Goal: Check status: Check status

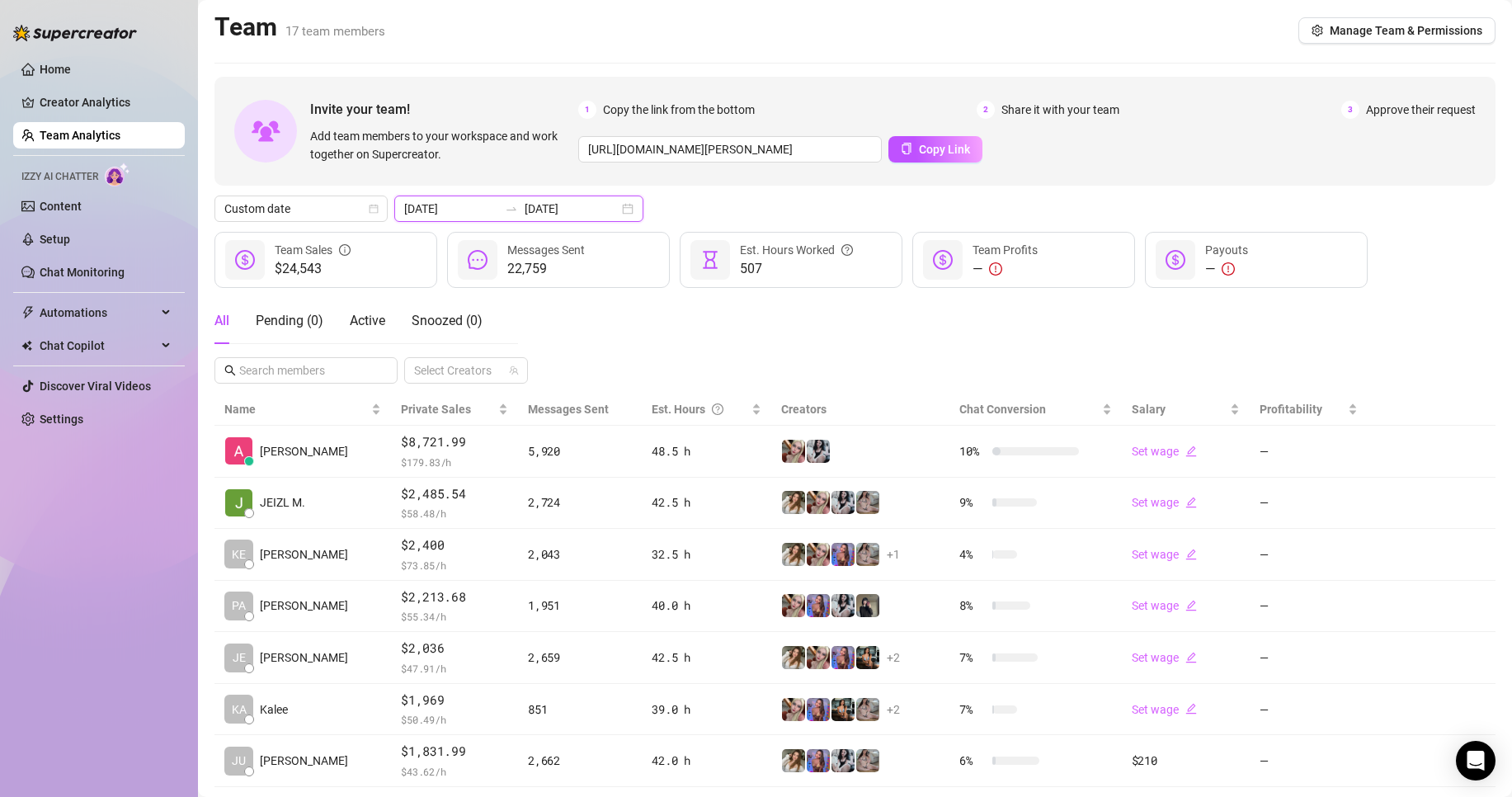
drag, startPoint x: 487, startPoint y: 209, endPoint x: 500, endPoint y: 223, distance: 19.1
click at [487, 209] on input "[DATE]" at bounding box center [451, 208] width 94 height 18
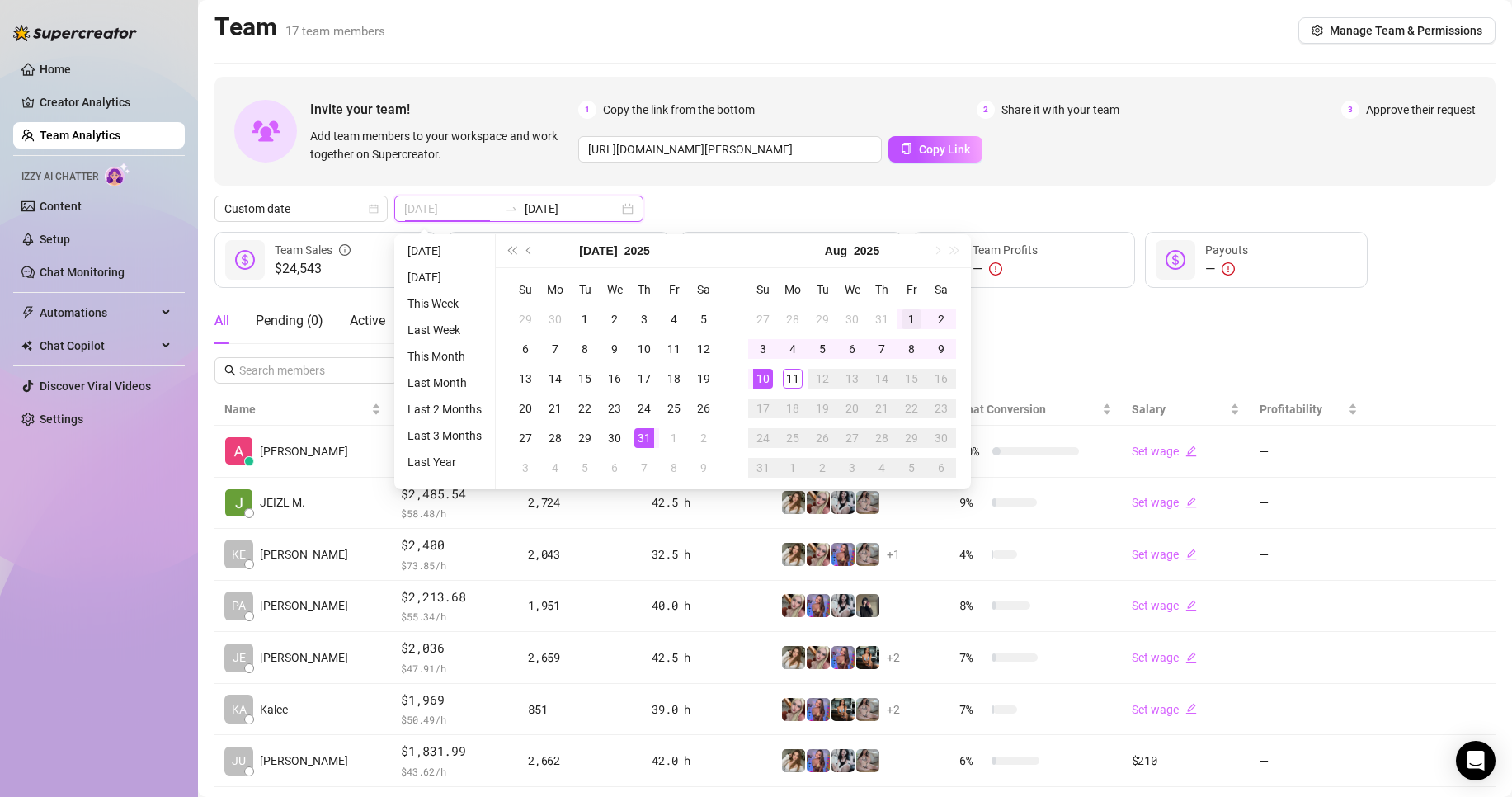
type input "[DATE]"
click at [909, 318] on div "1" at bounding box center [911, 319] width 20 height 20
click at [769, 385] on div "10" at bounding box center [762, 378] width 20 height 20
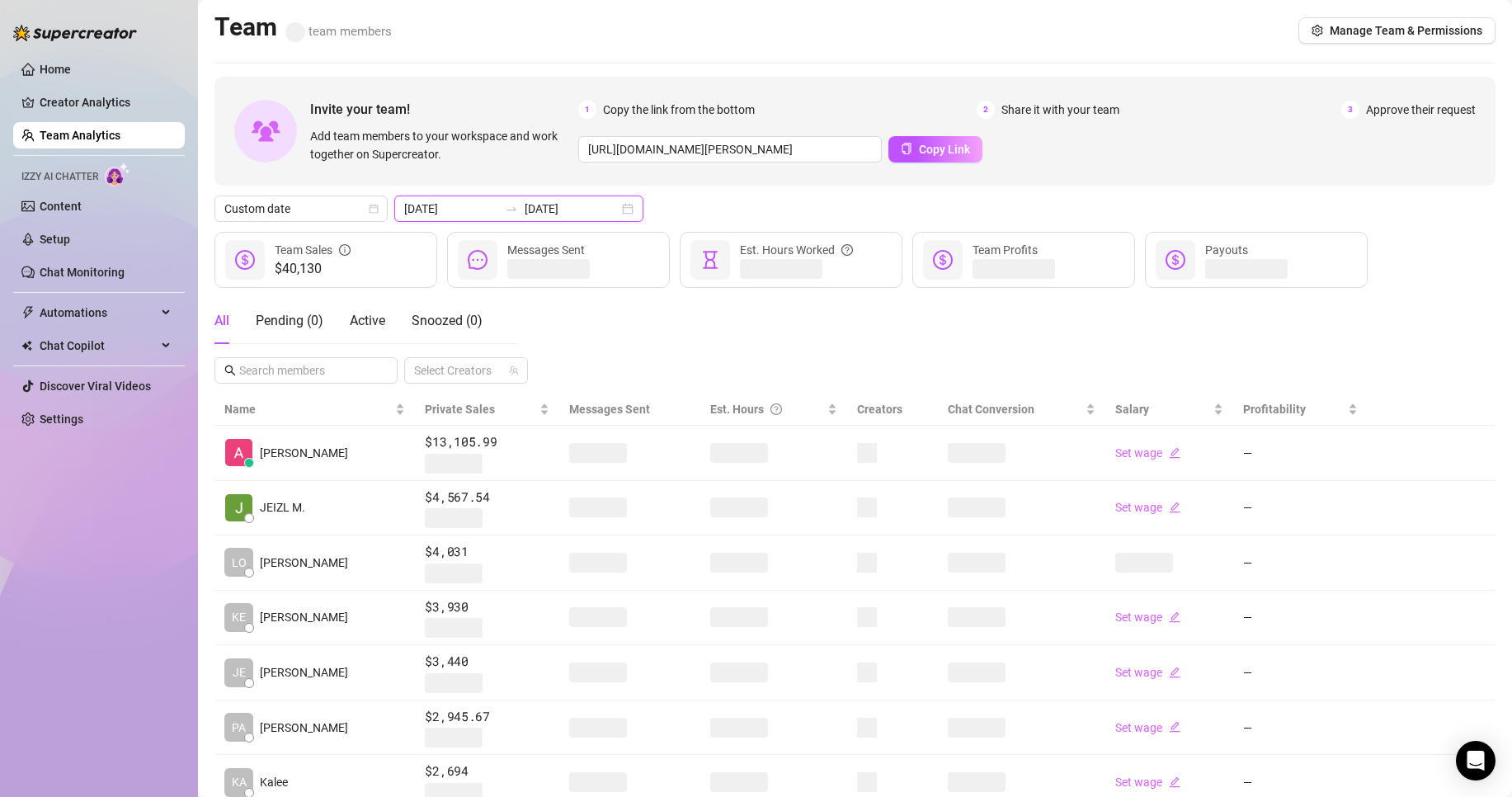
click at [592, 201] on input "[DATE]" at bounding box center [572, 208] width 94 height 18
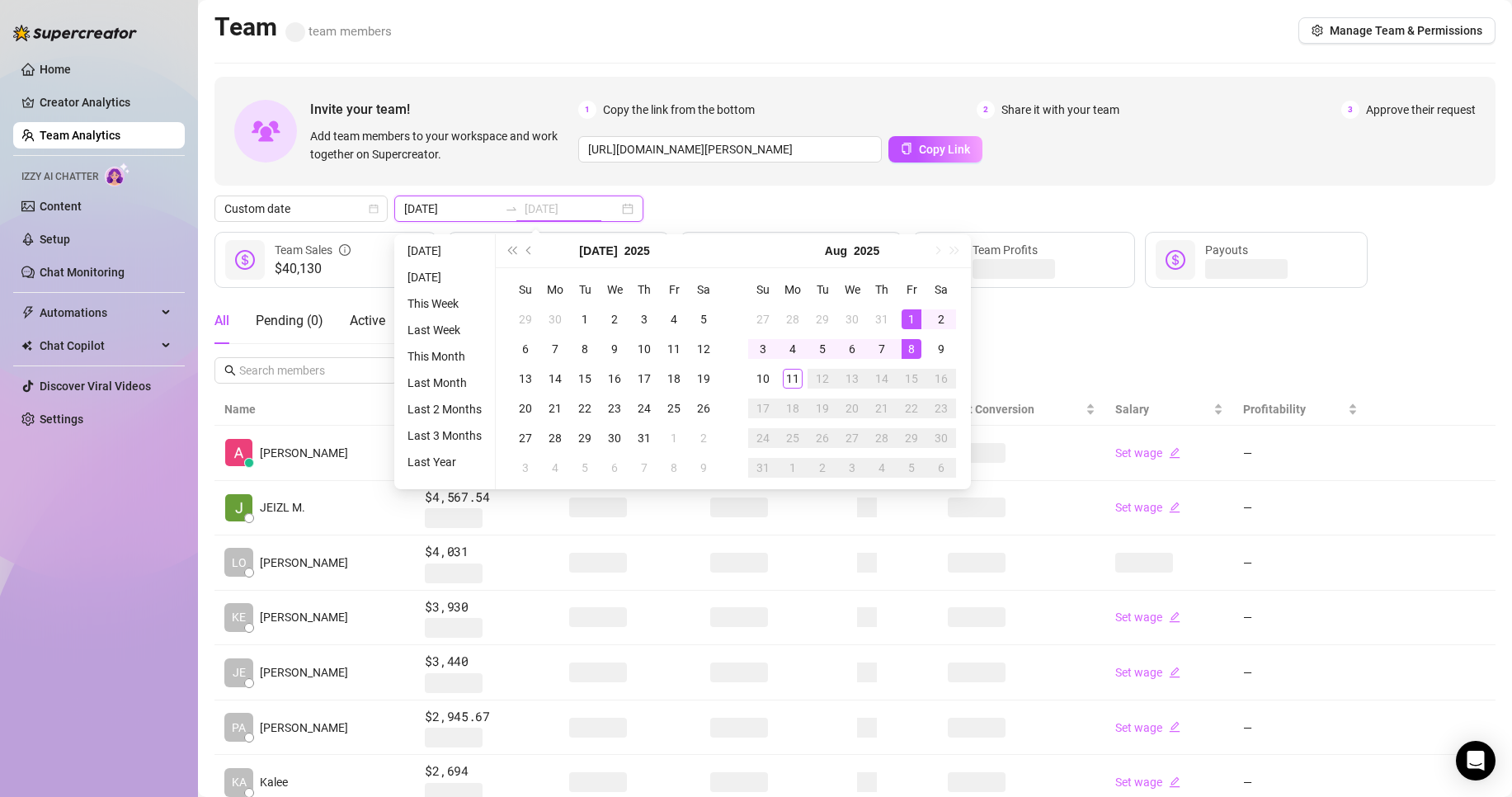
type input "[DATE]"
click at [914, 317] on div "1" at bounding box center [911, 319] width 20 height 20
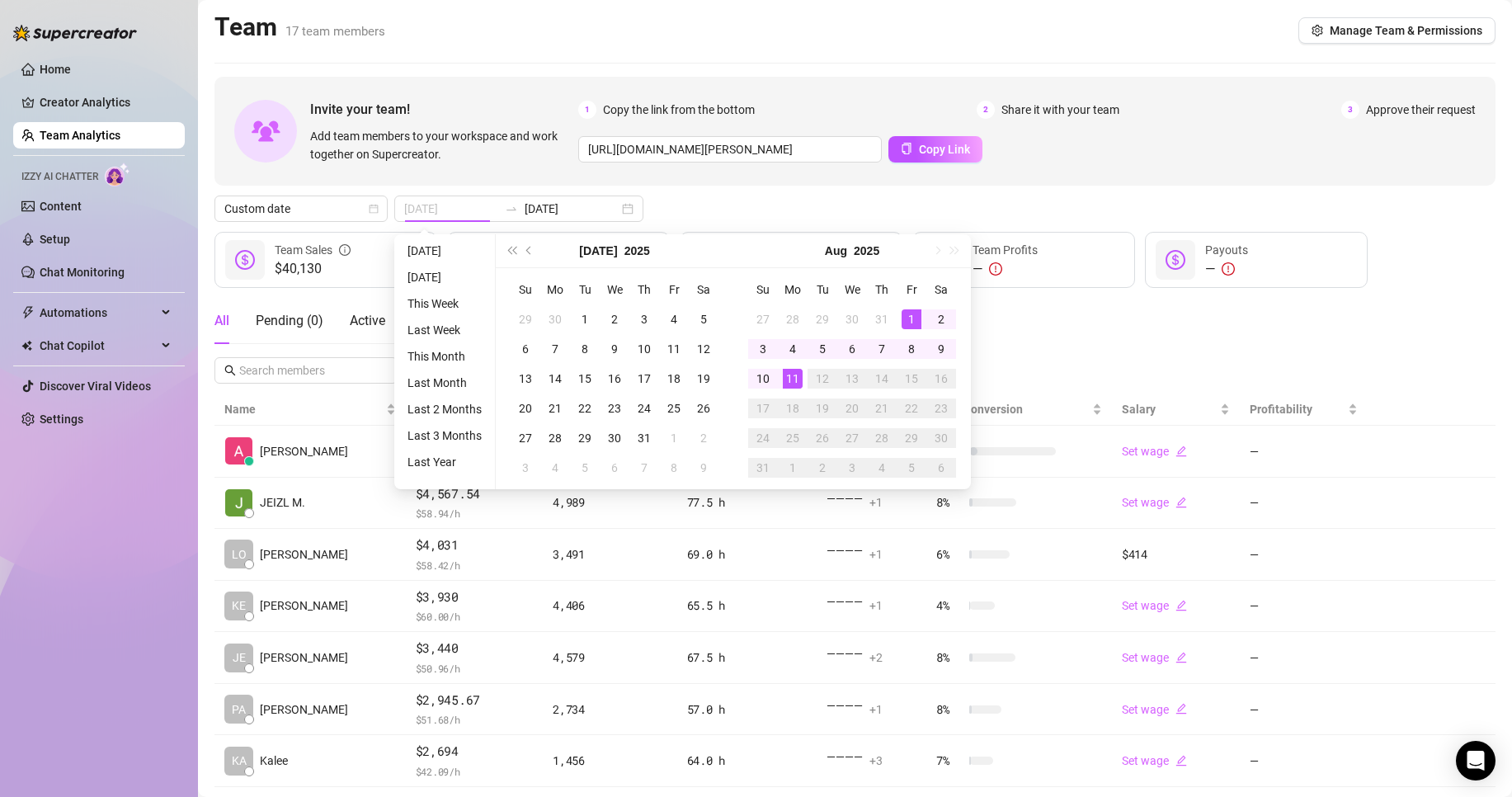
click at [796, 390] on td "11" at bounding box center [792, 378] width 30 height 30
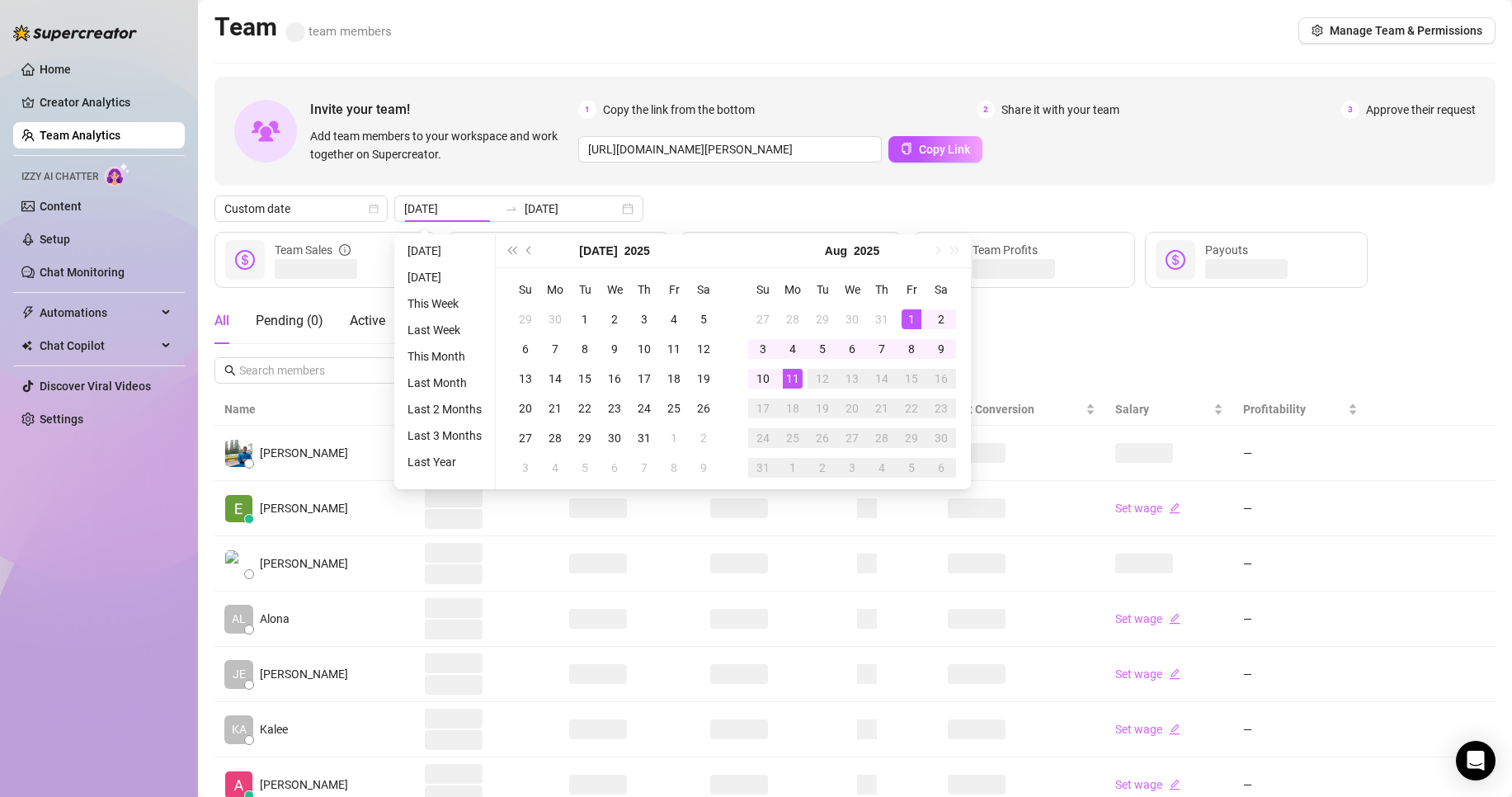
type input "[DATE]"
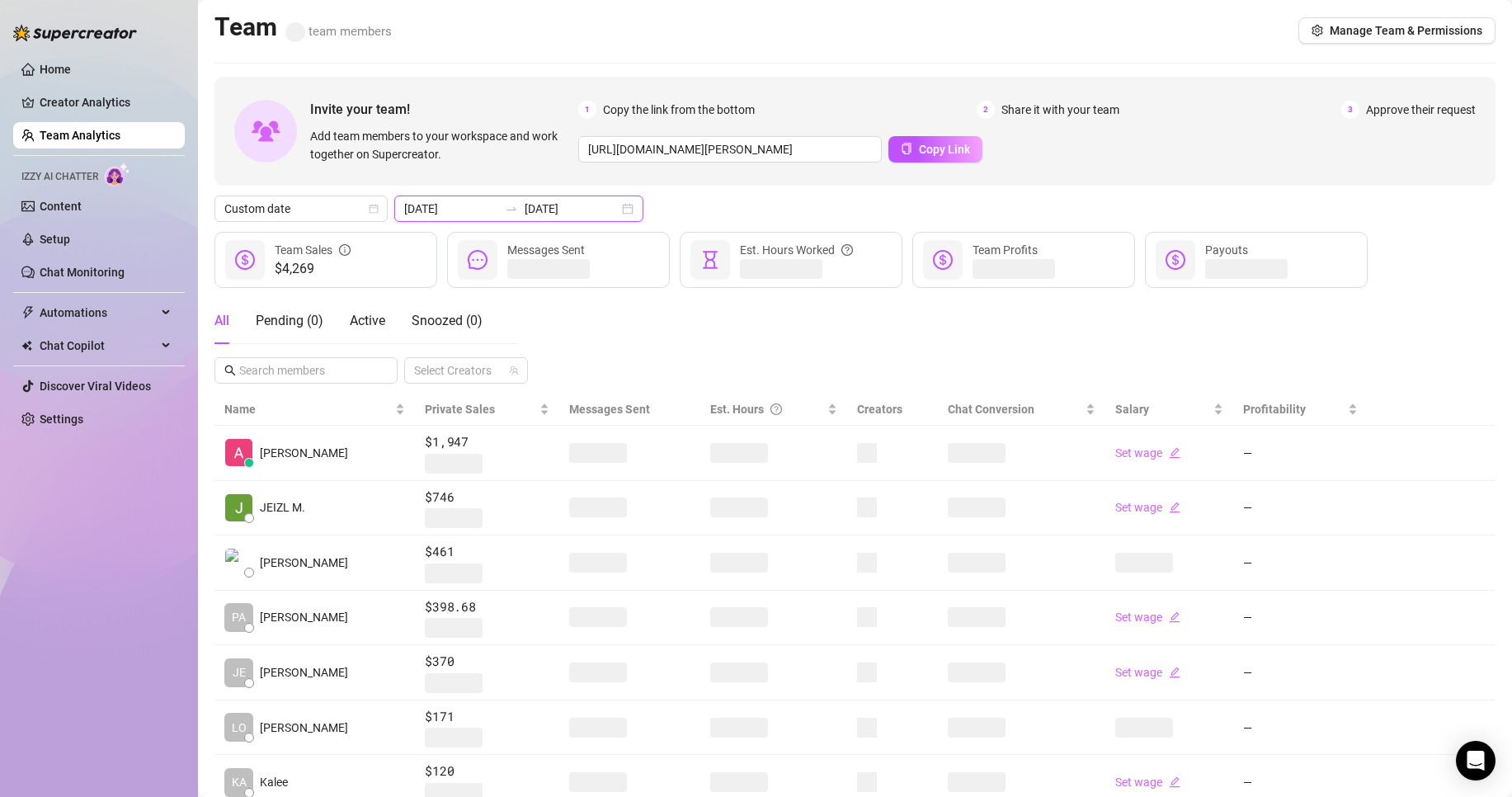
drag, startPoint x: 547, startPoint y: 206, endPoint x: 623, endPoint y: 281, distance: 106.8
click at [547, 206] on input "[DATE]" at bounding box center [572, 208] width 94 height 18
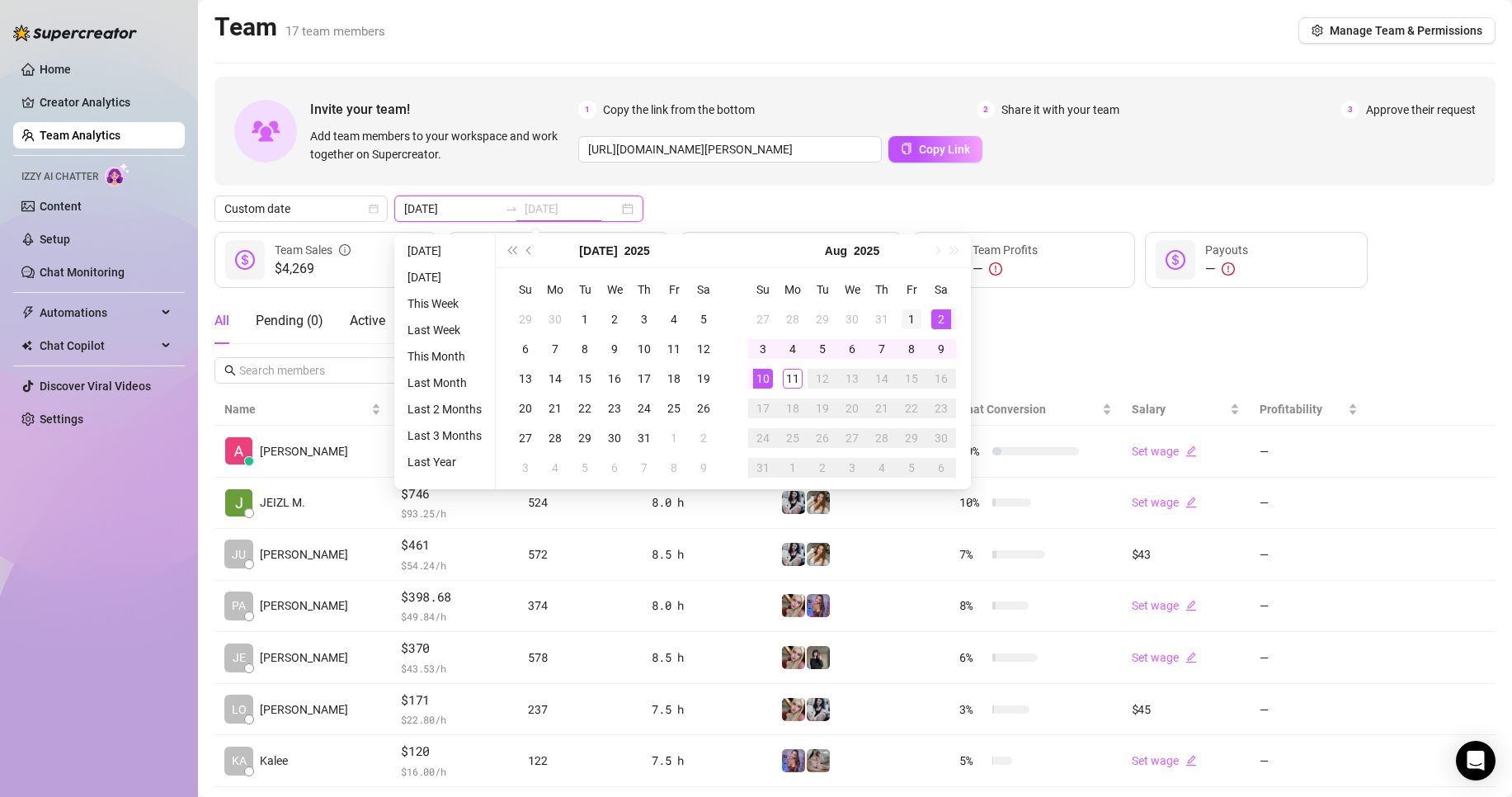
type input "[DATE]"
click at [916, 316] on div "1" at bounding box center [911, 319] width 20 height 20
click at [790, 378] on div "11" at bounding box center [792, 378] width 20 height 20
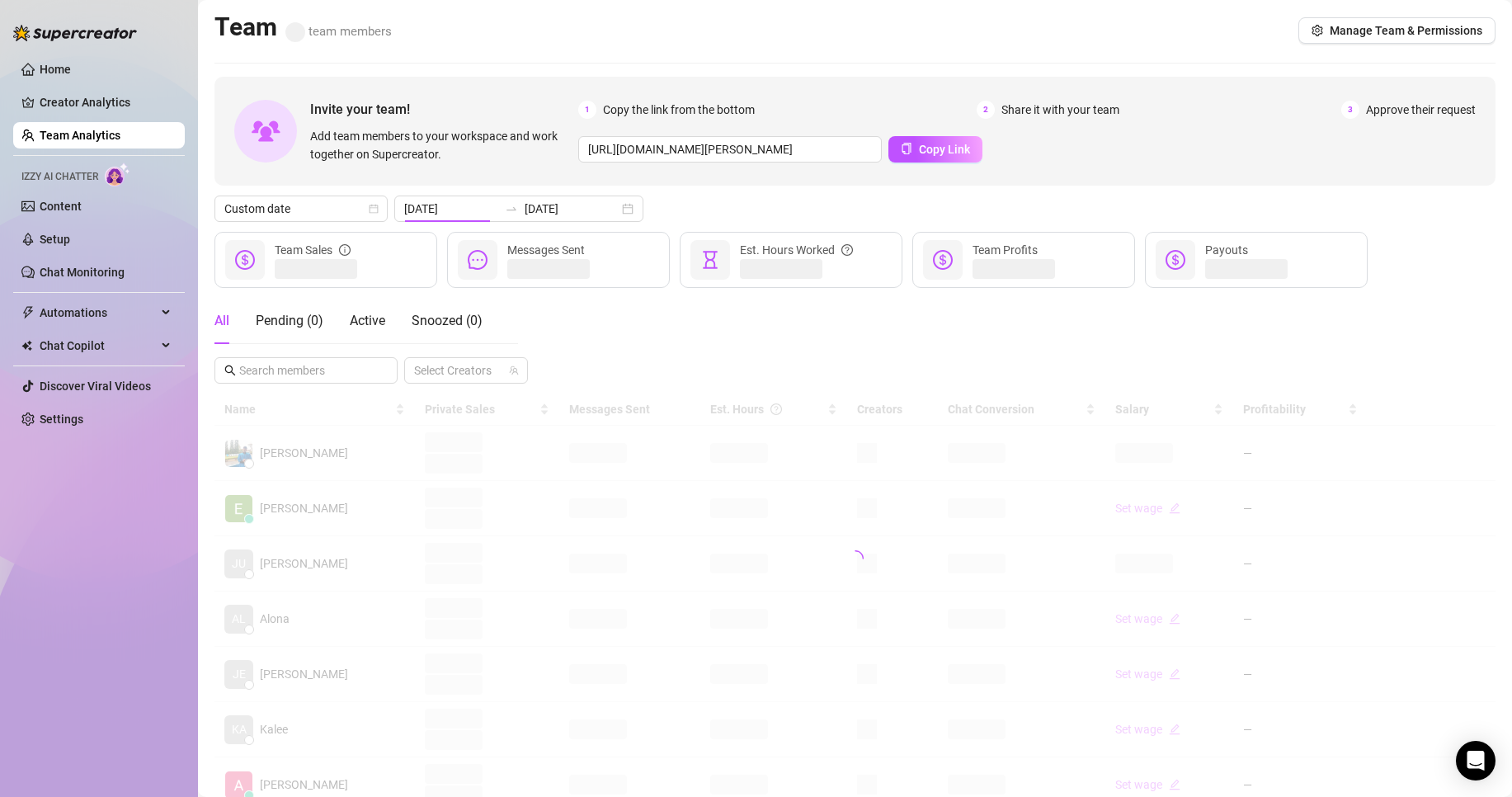
type input "[DATE]"
